Goal: Information Seeking & Learning: Learn about a topic

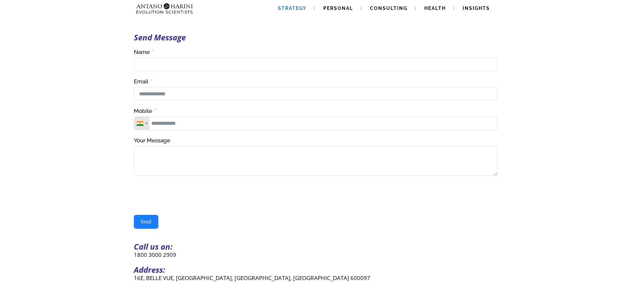
click at [290, 6] on span "Strategy" at bounding box center [292, 8] width 28 height 5
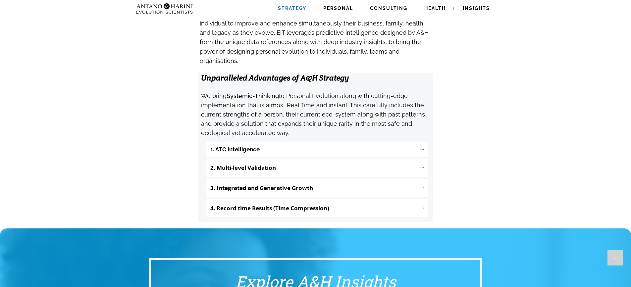
scroll to position [667, 0]
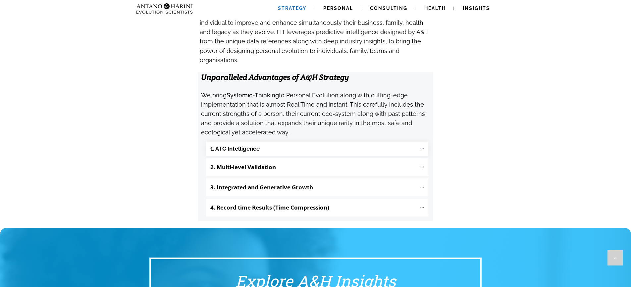
click at [381, 142] on "1. ATC Intelligence" at bounding box center [317, 149] width 222 height 14
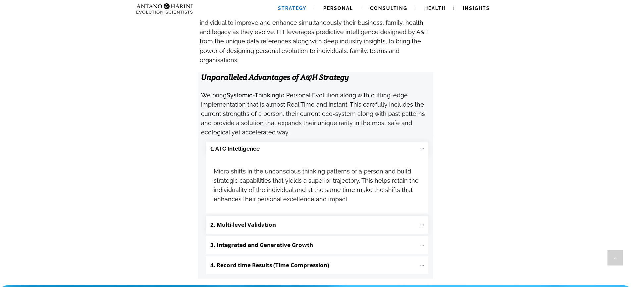
click at [369, 219] on p "2. Multi-level Validation" at bounding box center [313, 224] width 206 height 11
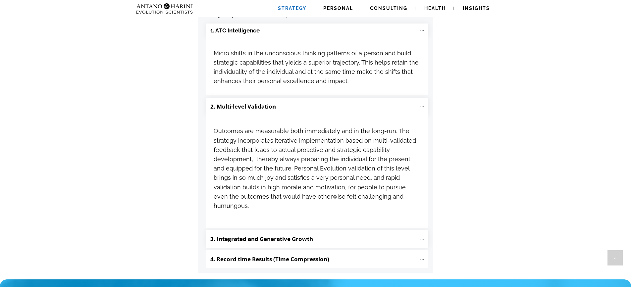
scroll to position [787, 0]
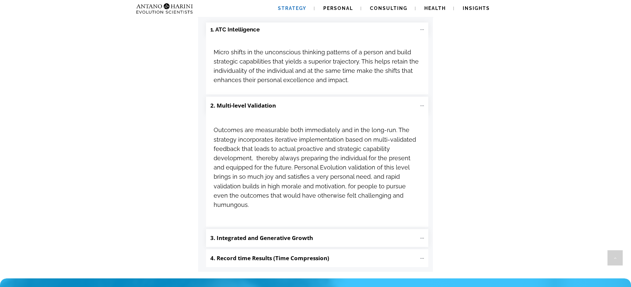
click at [384, 232] on p "3. Integrated and Generative Growth" at bounding box center [313, 237] width 206 height 11
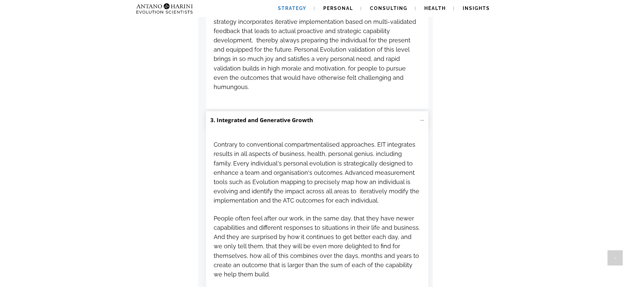
scroll to position [906, 0]
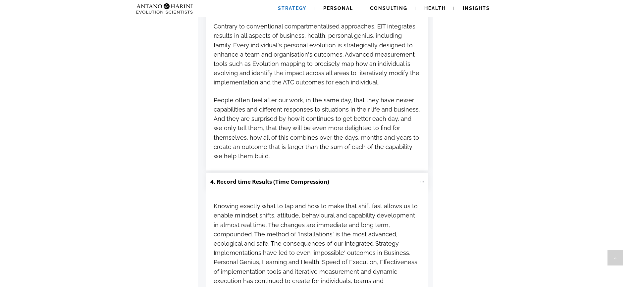
scroll to position [1025, 0]
